Goal: Register for event/course

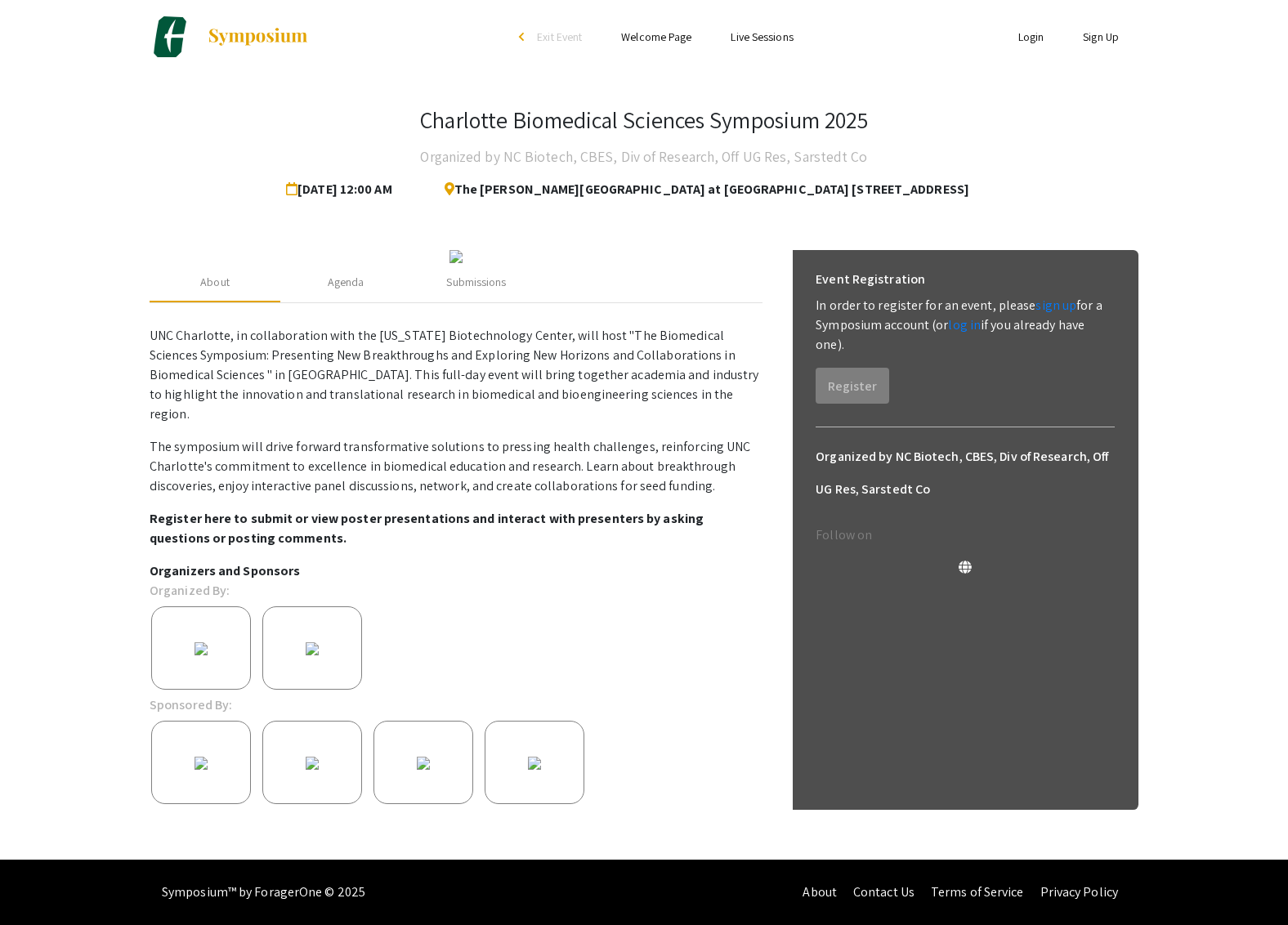
scroll to position [149, 0]
click at [346, 291] on div "Agenda" at bounding box center [346, 282] width 37 height 17
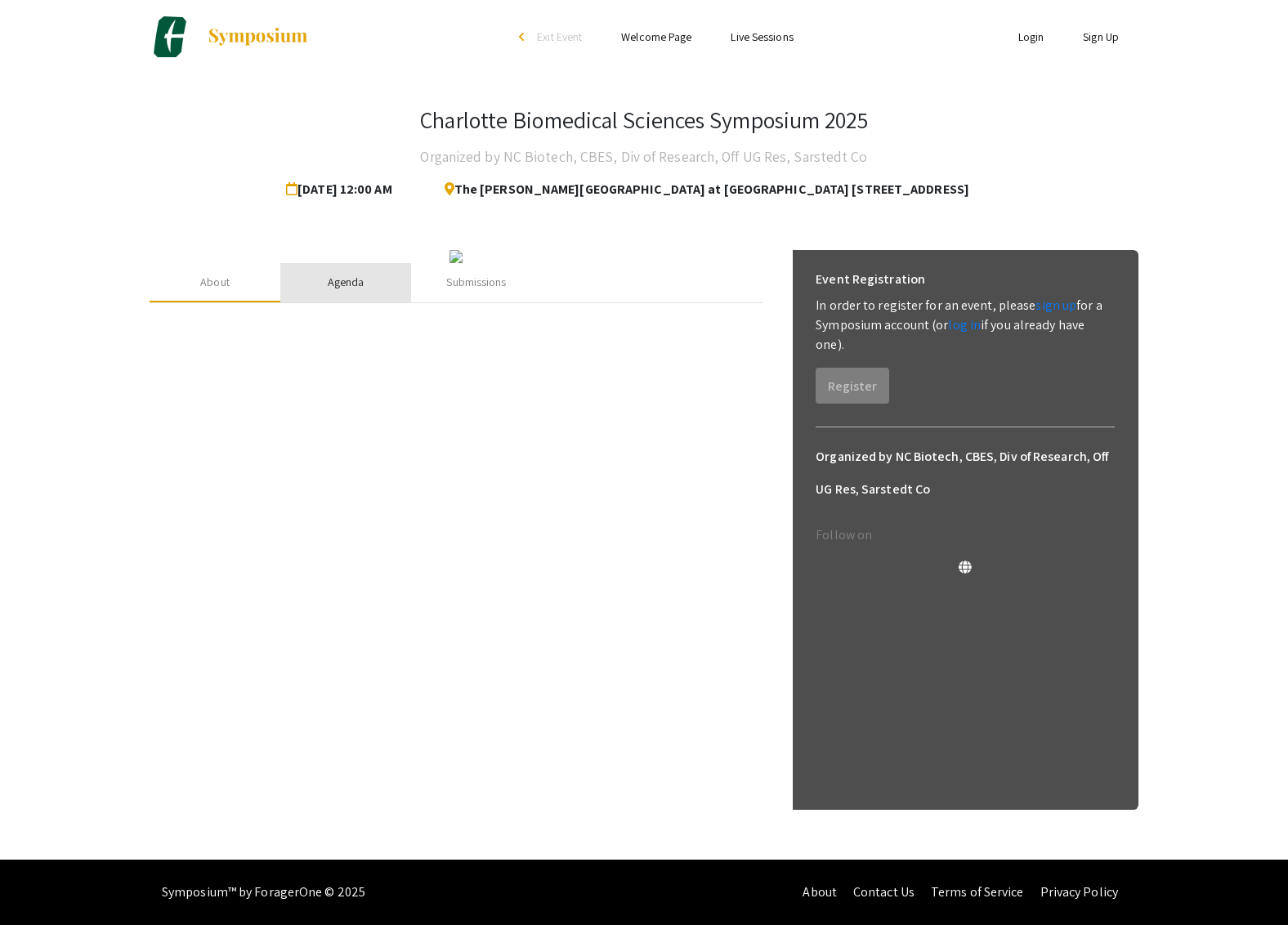
scroll to position [0, 0]
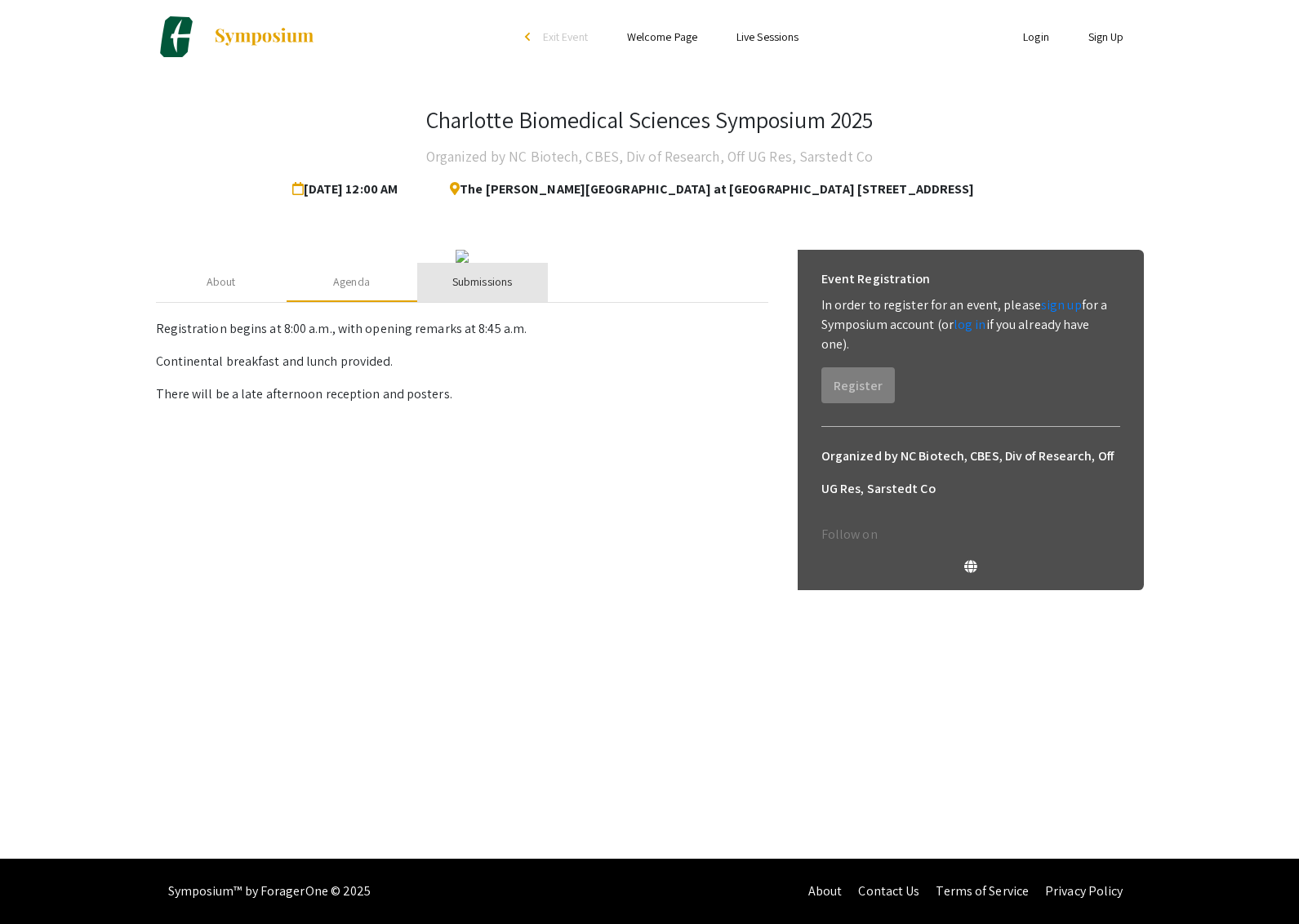
click at [492, 291] on div "Submissions" at bounding box center [482, 282] width 60 height 17
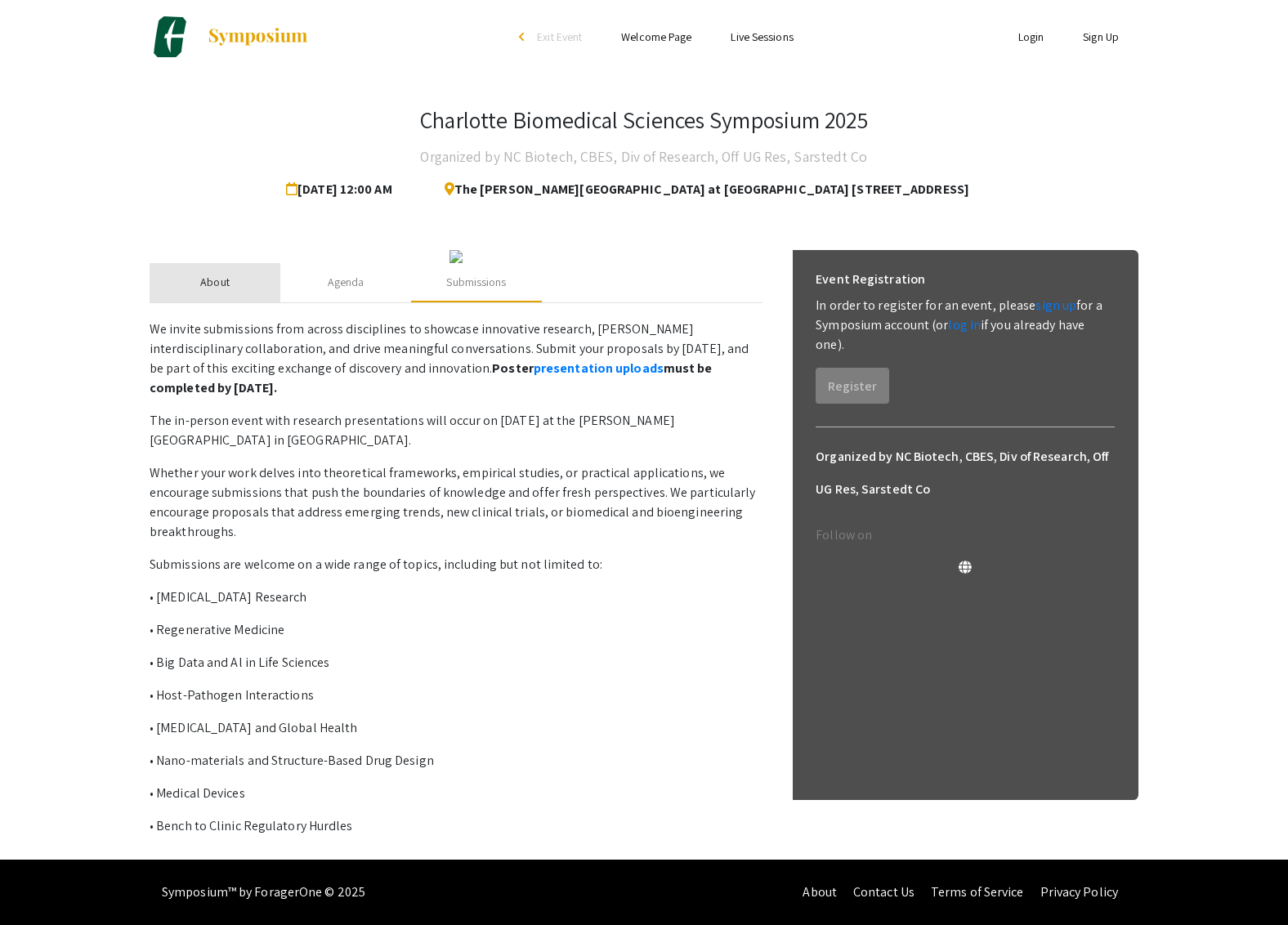
click at [211, 303] on div "About" at bounding box center [215, 283] width 131 height 40
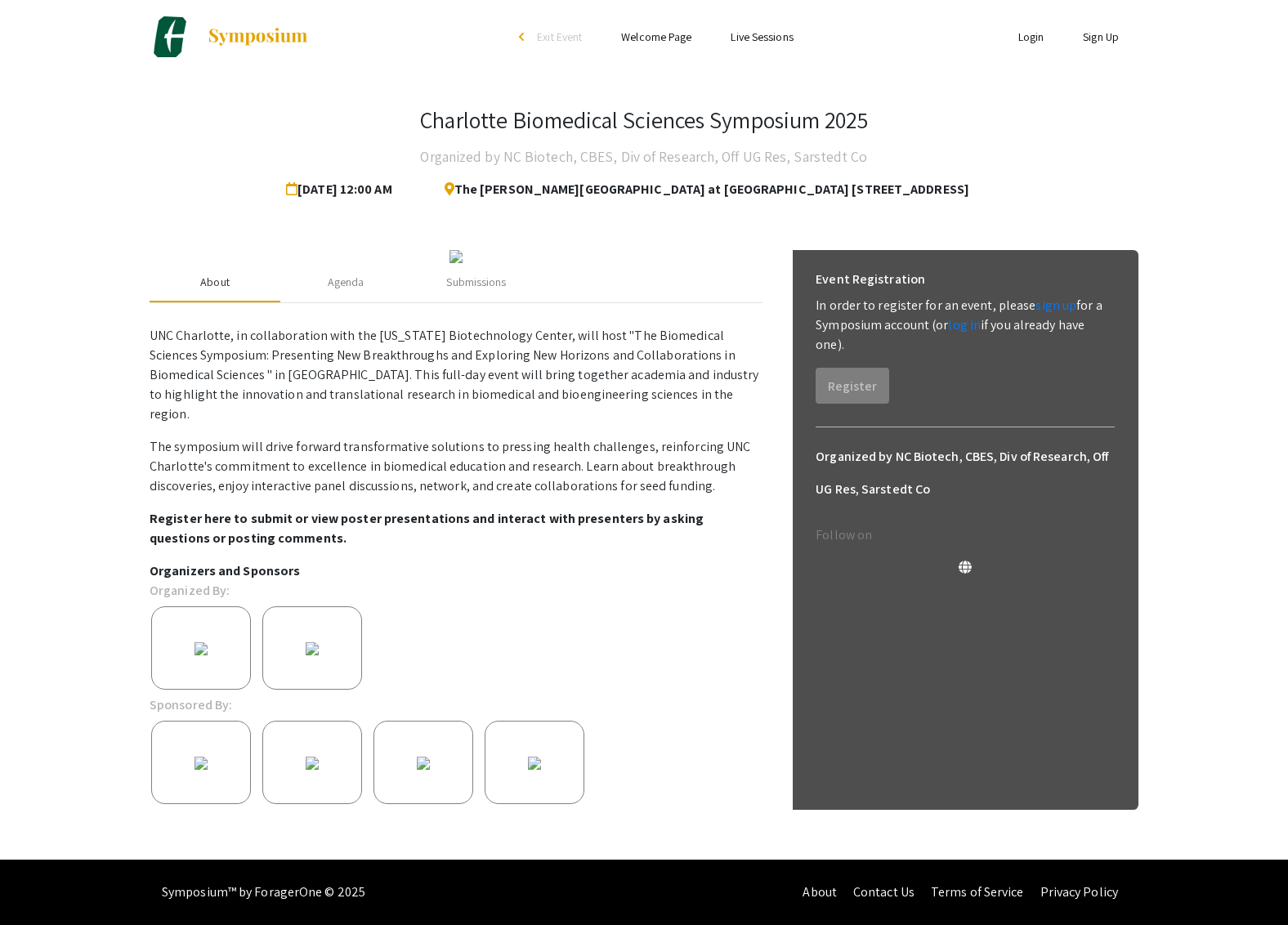
scroll to position [149, 0]
click at [863, 255] on div "Event Registration In order to register for an event, please sign up for a Symp…" at bounding box center [965, 333] width 325 height 167
click at [1037, 297] on link "sign up" at bounding box center [1056, 305] width 41 height 17
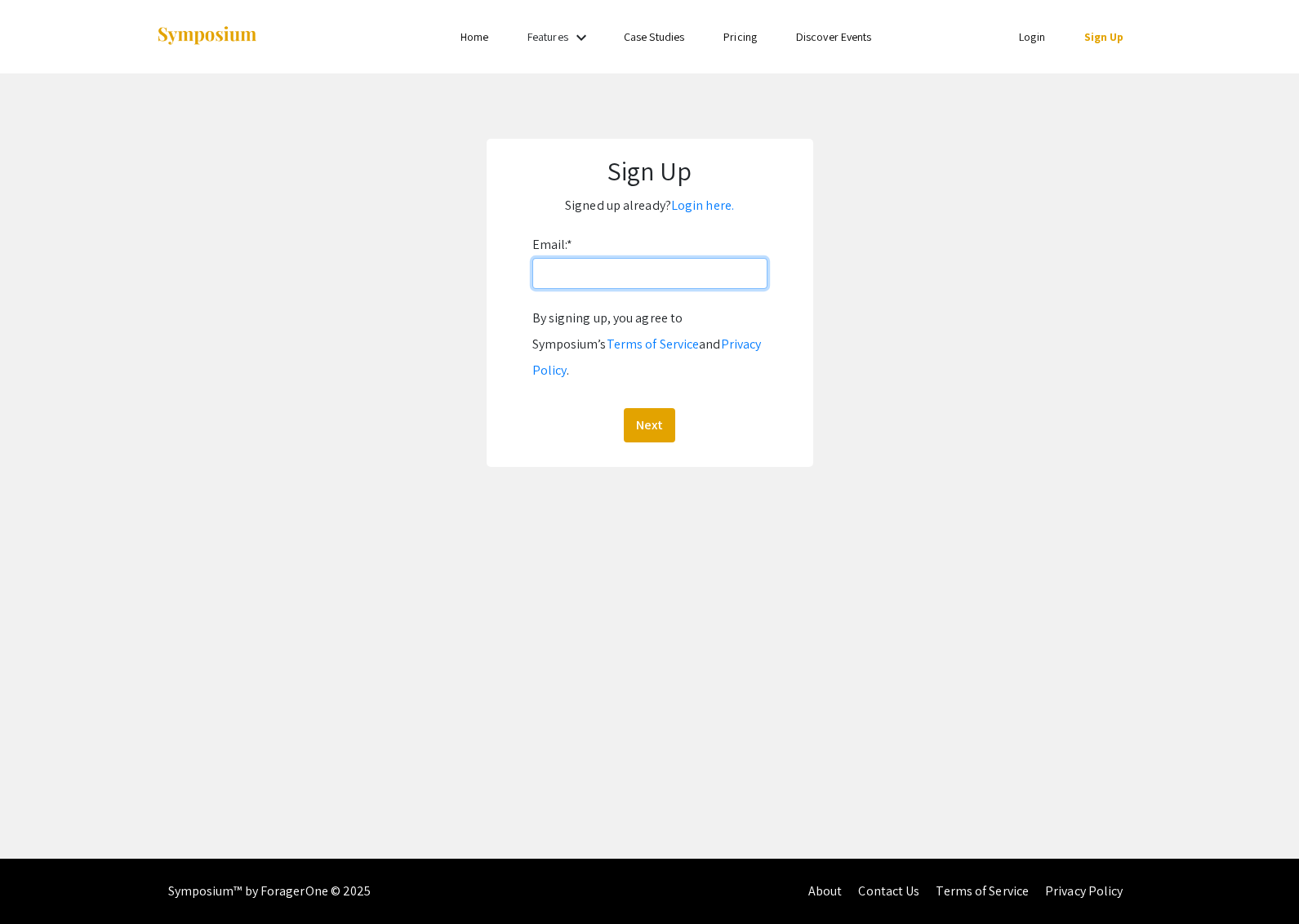
click at [635, 267] on input "Email: *" at bounding box center [650, 274] width 235 height 31
type input "[EMAIL_ADDRESS][PERSON_NAME][PERSON_NAME][DOMAIN_NAME]"
click at [651, 413] on button "Next" at bounding box center [650, 426] width 52 height 35
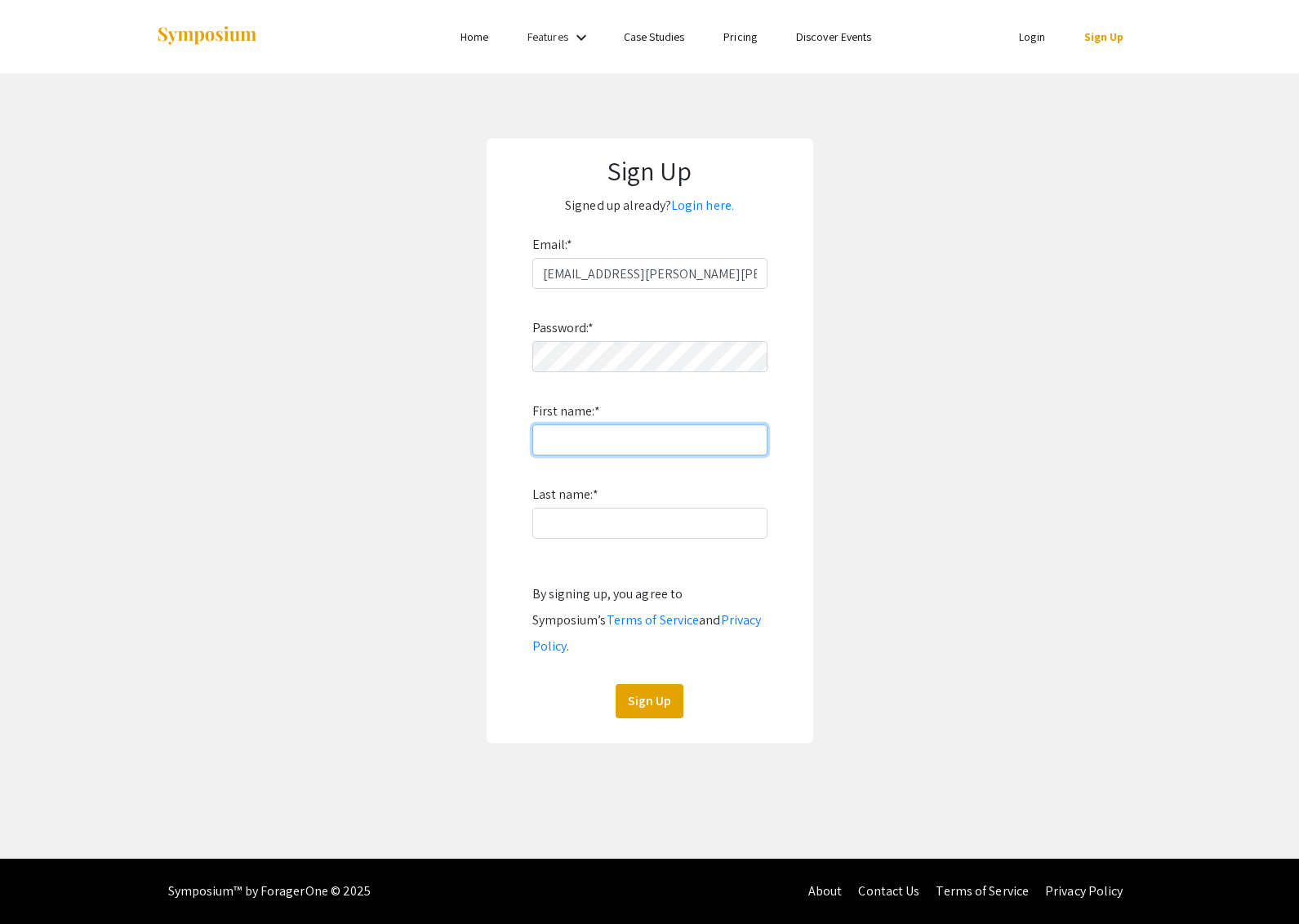
type input "a"
type input "[PERSON_NAME]"
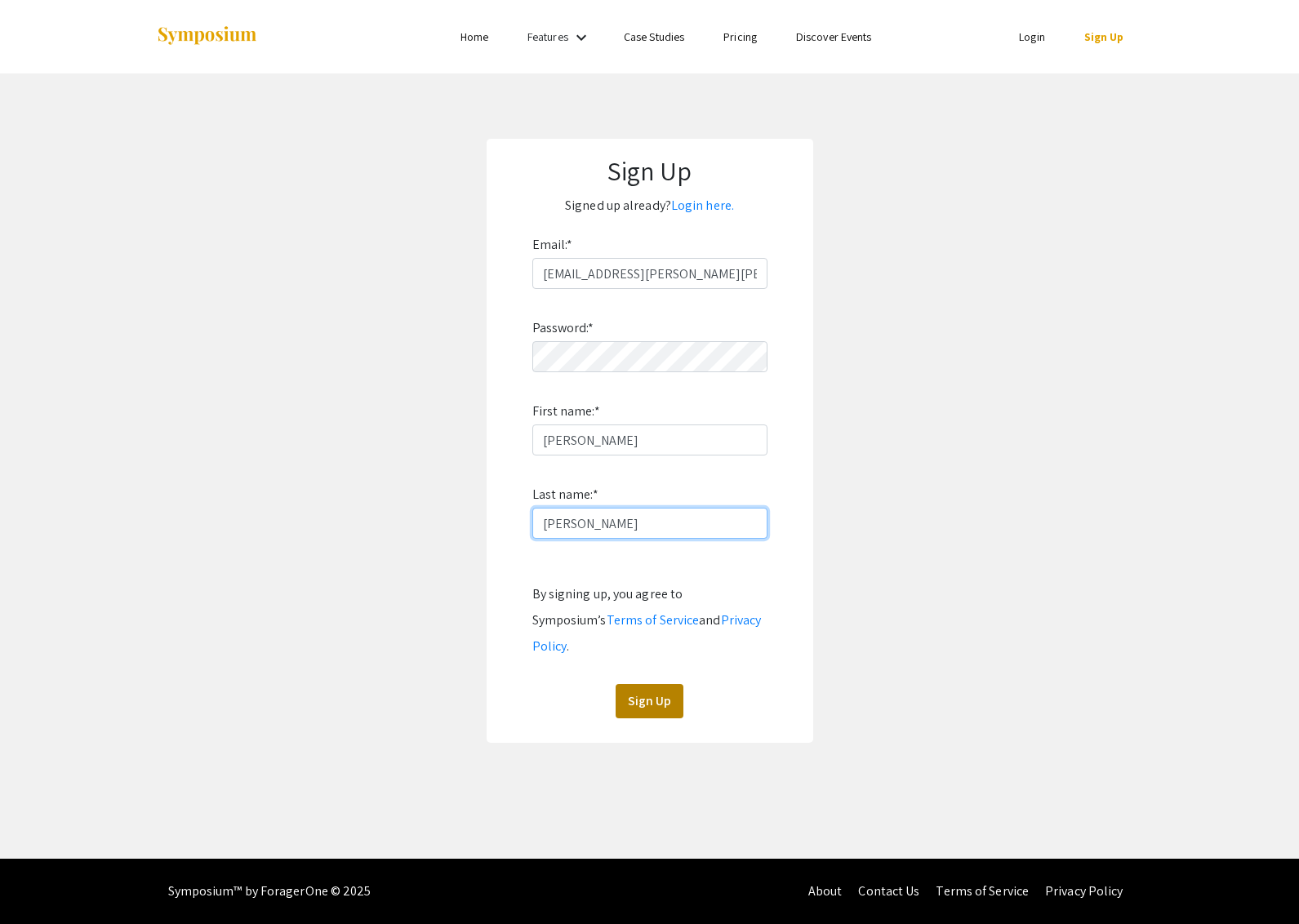
type input "[PERSON_NAME]"
click at [649, 686] on button "Sign Up" at bounding box center [650, 701] width 67 height 35
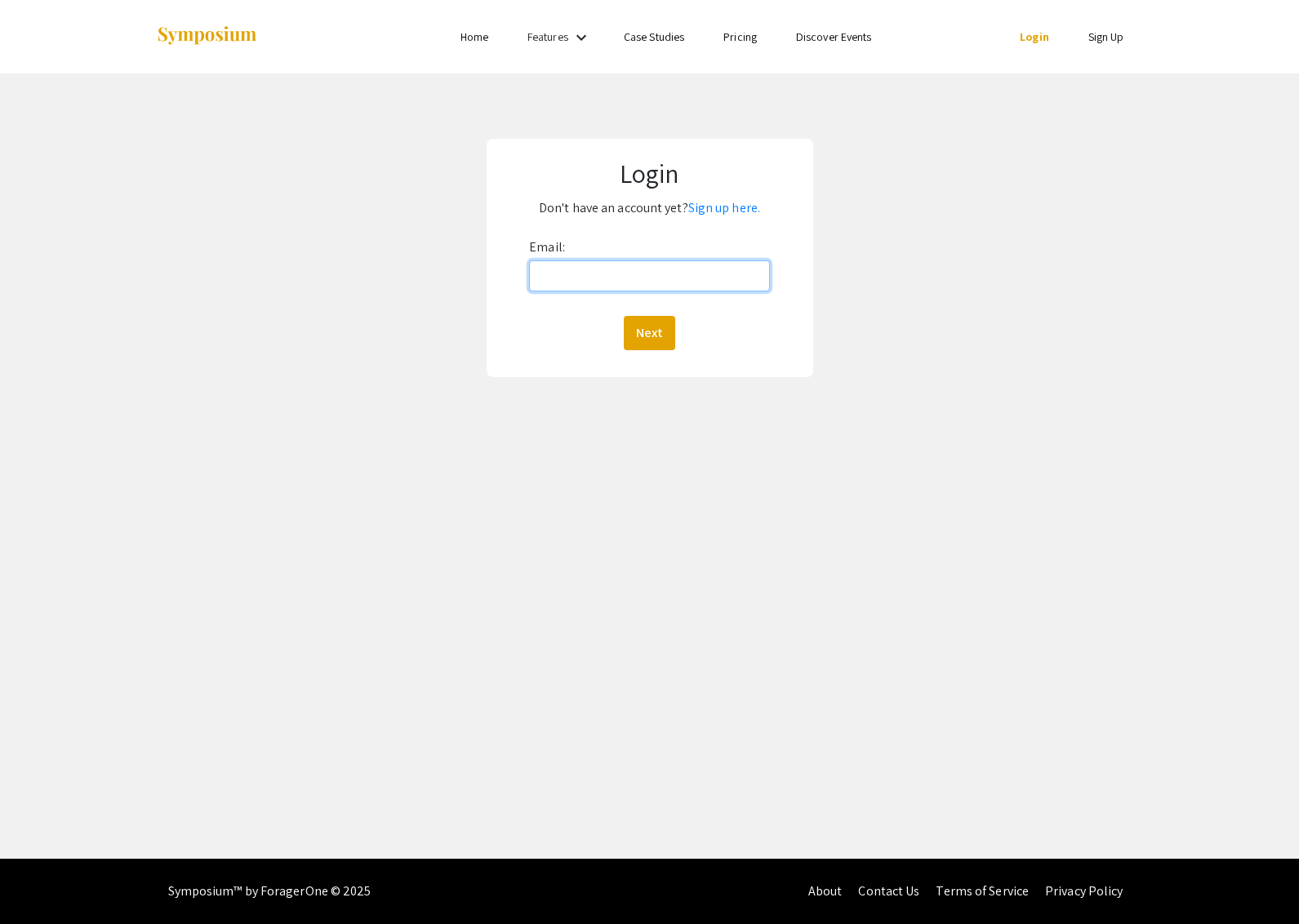
click at [569, 278] on input "Email:" at bounding box center [650, 276] width 241 height 31
type input "danill"
type input "[EMAIL_ADDRESS][PERSON_NAME][PERSON_NAME][DOMAIN_NAME]"
click at [638, 329] on button "Next" at bounding box center [650, 333] width 52 height 35
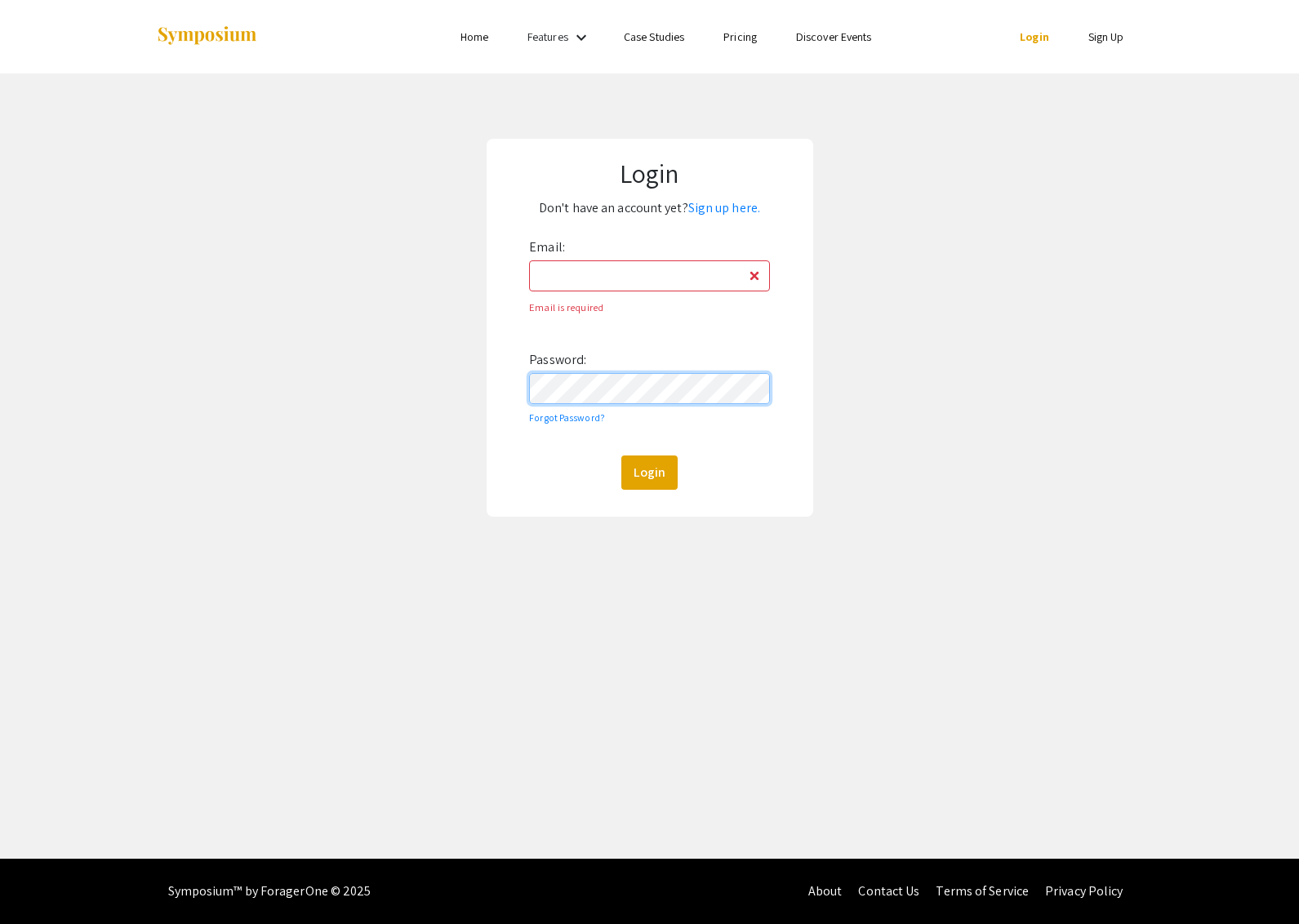
type input "[EMAIL_ADDRESS][PERSON_NAME][PERSON_NAME][DOMAIN_NAME]"
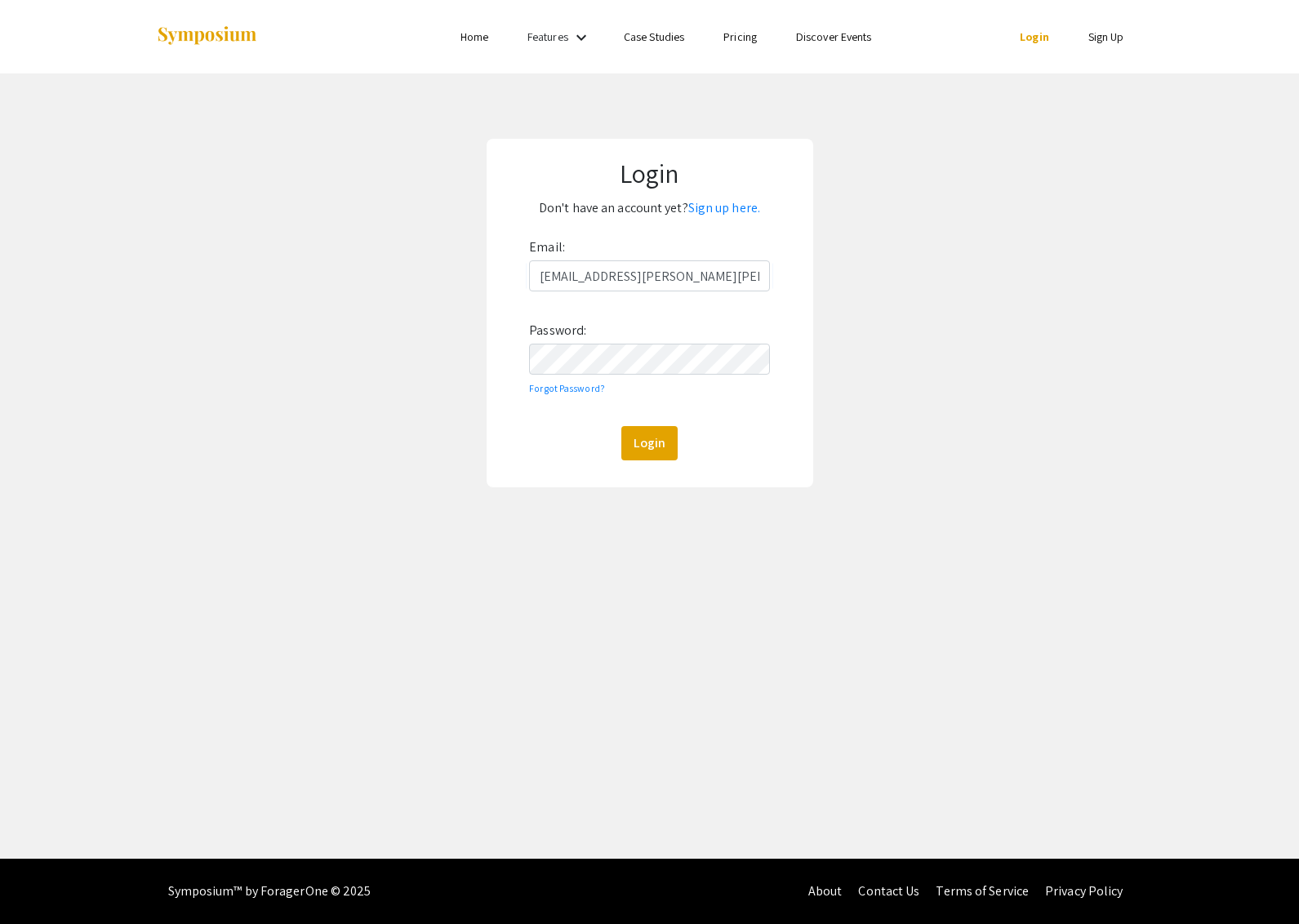
click at [640, 426] on div "Email: danillo.augusto@charlotte.edu Password: Forgot Password? Login" at bounding box center [650, 347] width 241 height 226
click at [639, 430] on button "Login" at bounding box center [650, 443] width 57 height 35
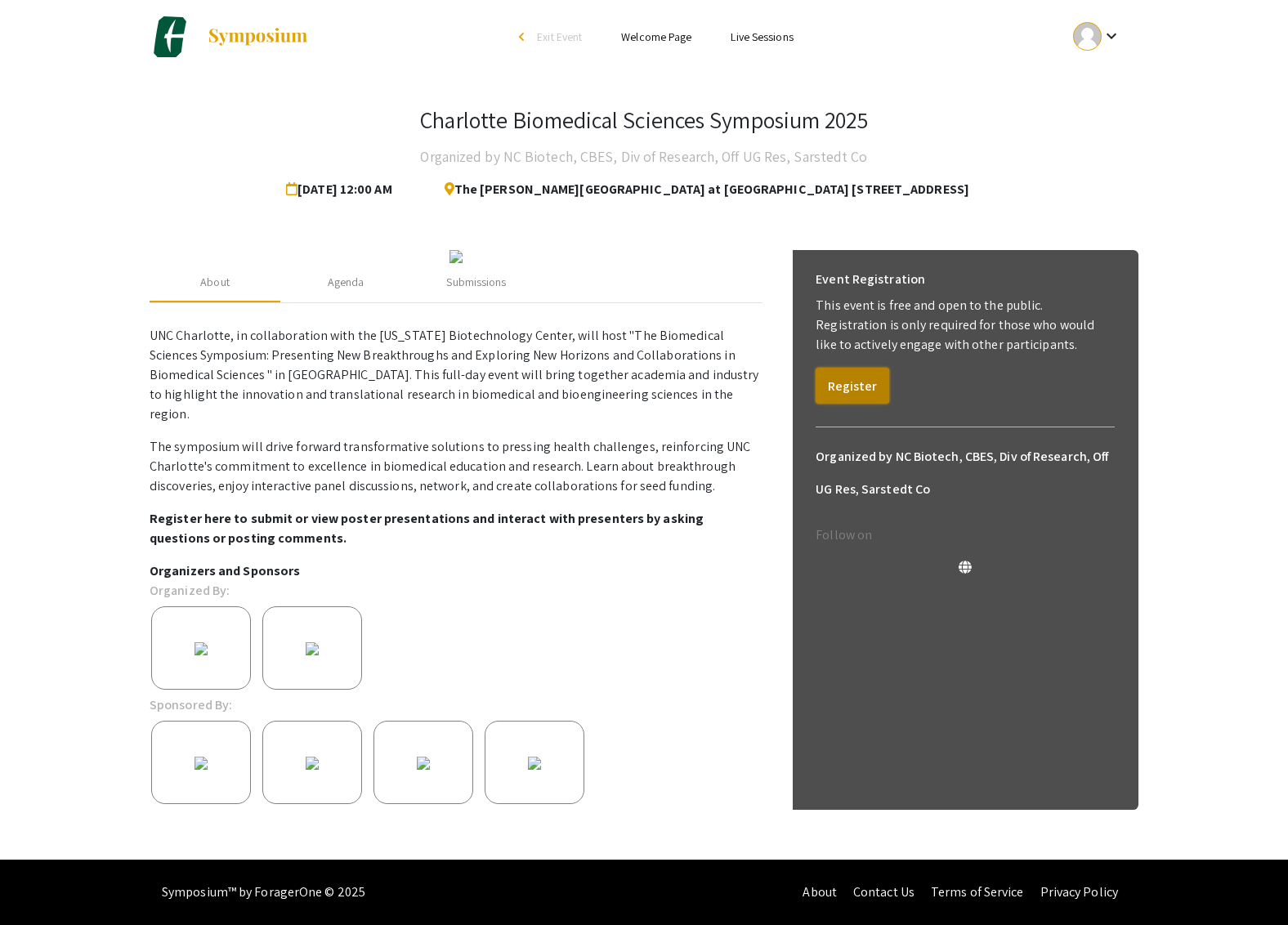
click at [853, 388] on button "Register" at bounding box center [852, 386] width 73 height 36
